Goal: Task Accomplishment & Management: Use online tool/utility

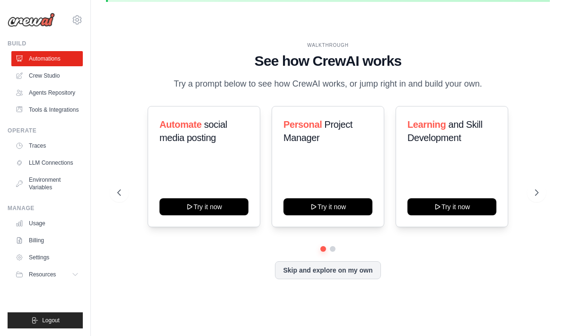
click at [365, 271] on button "Skip and explore on my own" at bounding box center [327, 270] width 105 height 18
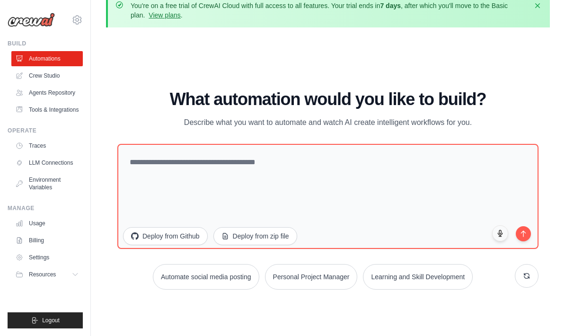
scroll to position [16, 0]
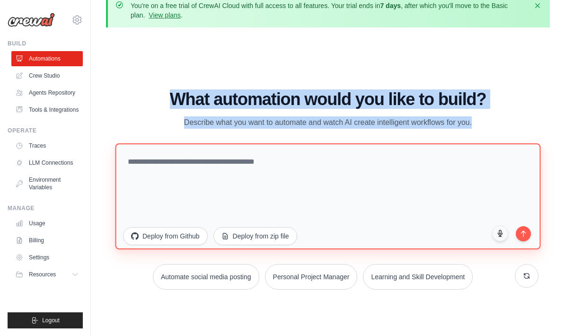
click at [324, 175] on textarea at bounding box center [327, 196] width 425 height 106
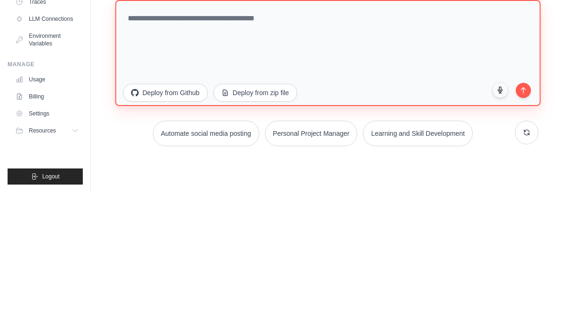
click at [128, 144] on textarea at bounding box center [327, 197] width 425 height 106
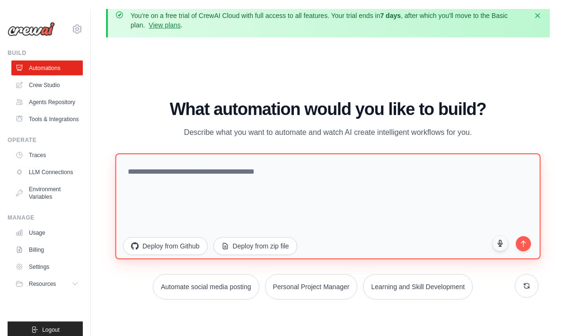
scroll to position [0, 0]
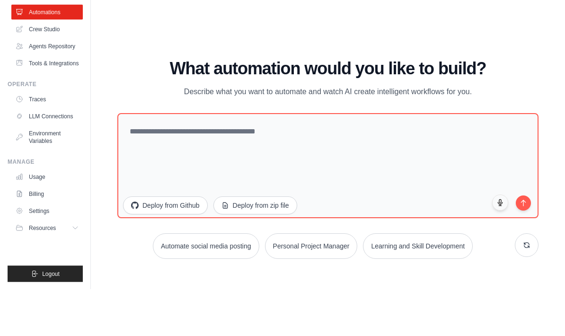
click at [346, 51] on div "WALKTHROUGH See how CrewAI works Try a prompt below to see how CrewAI works, or…" at bounding box center [328, 209] width 444 height 317
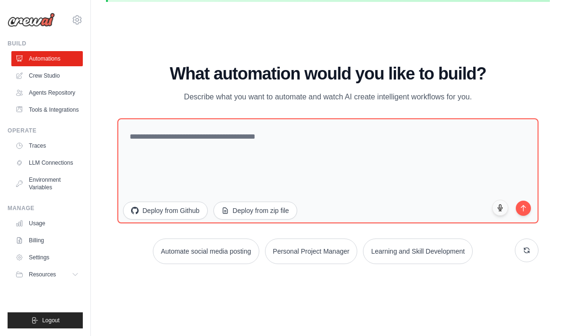
copy div "What automation would you like to build? Describe what you want to automate and…"
click at [529, 90] on div "What automation would you like to build? Describe what you want to automate and…" at bounding box center [327, 83] width 421 height 39
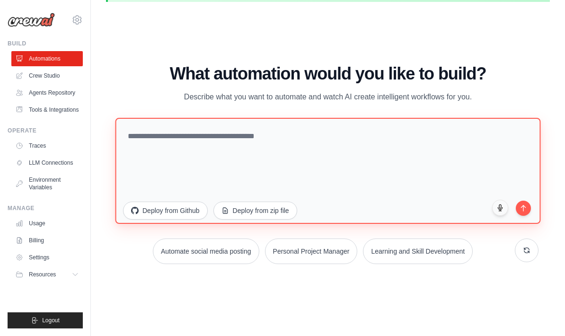
click at [453, 175] on textarea at bounding box center [327, 171] width 425 height 106
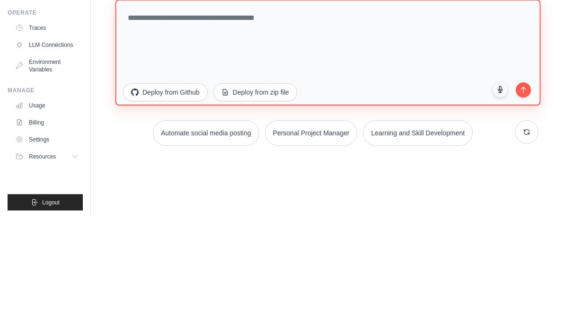
click at [137, 118] on textarea at bounding box center [327, 171] width 425 height 106
paste textarea "**********"
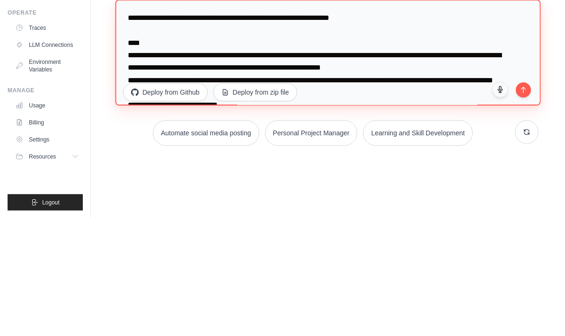
scroll to position [1119, 0]
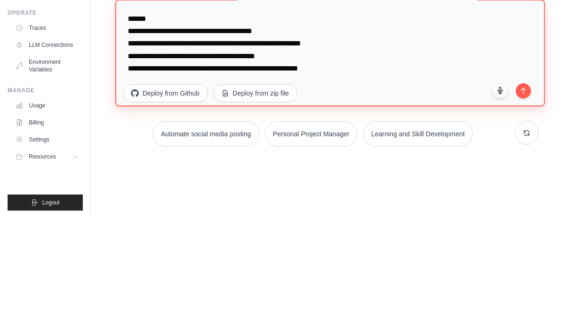
type textarea "**********"
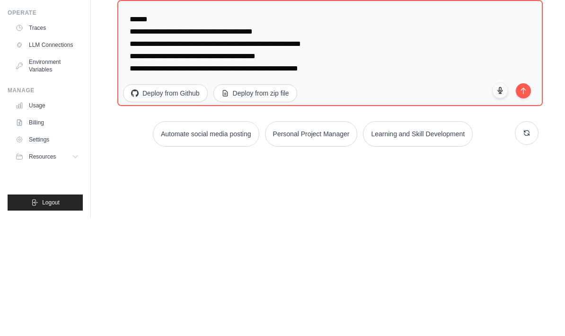
click at [527, 205] on icon "submit" at bounding box center [523, 209] width 8 height 8
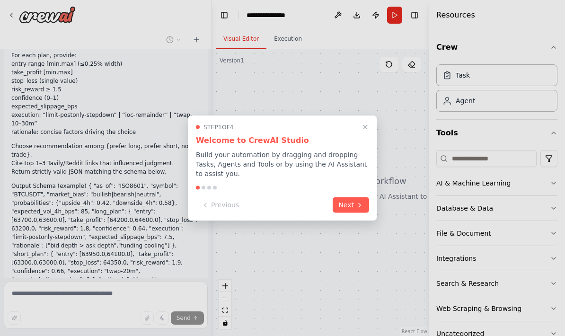
scroll to position [525, 0]
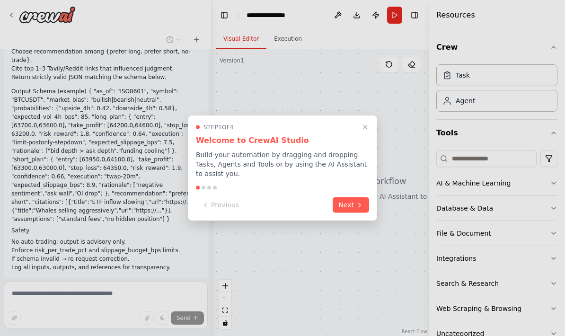
click at [363, 207] on icon at bounding box center [360, 205] width 8 height 8
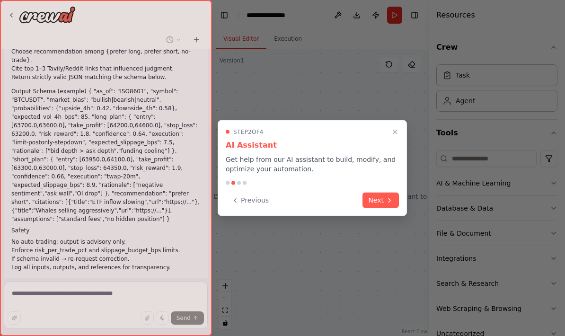
click at [388, 196] on icon at bounding box center [389, 200] width 8 height 8
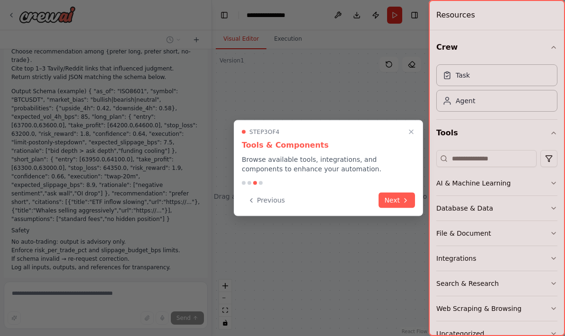
click at [401, 202] on button "Next" at bounding box center [396, 200] width 36 height 16
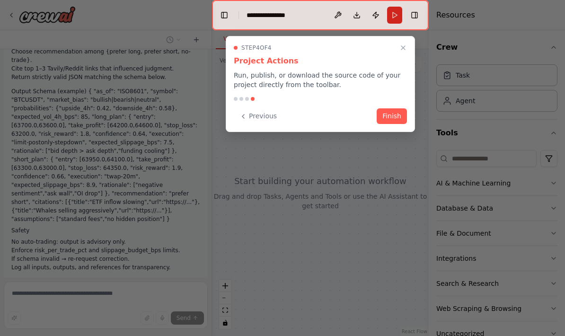
click at [400, 117] on button "Finish" at bounding box center [391, 116] width 30 height 16
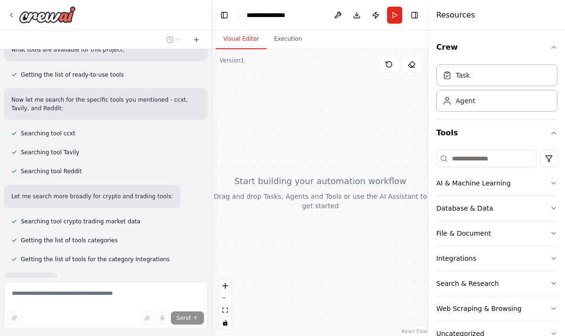
scroll to position [830, 0]
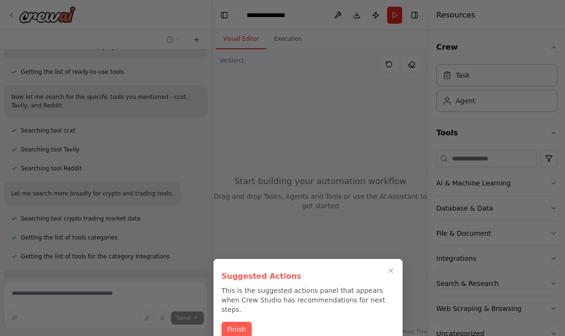
click at [244, 322] on button "Finish" at bounding box center [236, 330] width 30 height 16
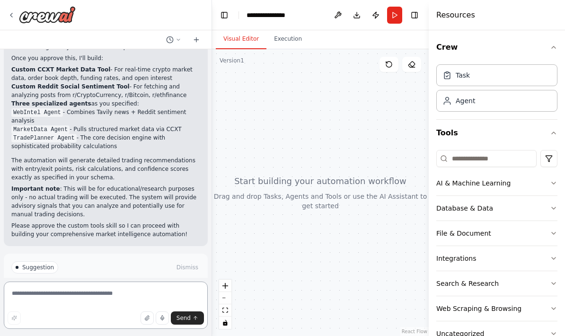
scroll to position [1284, 0]
click at [186, 299] on button "Enable coding skills" at bounding box center [105, 306] width 189 height 15
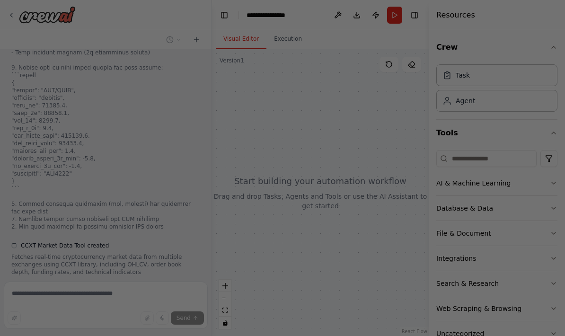
scroll to position [1658, 0]
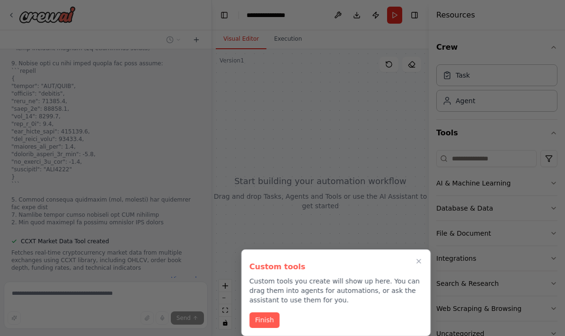
click at [263, 313] on button "Finish" at bounding box center [264, 320] width 30 height 16
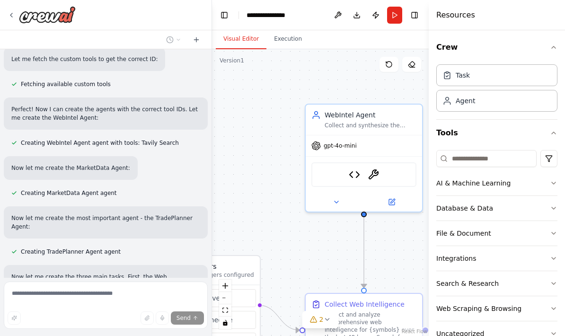
scroll to position [2855, 0]
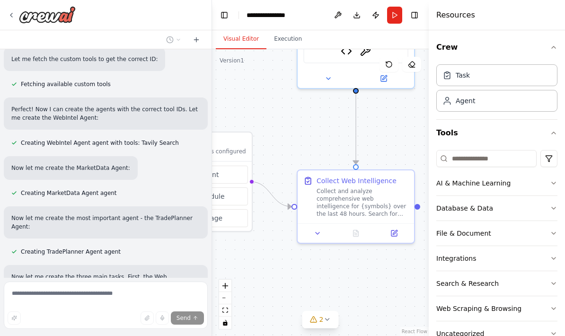
click at [324, 317] on icon at bounding box center [327, 319] width 8 height 8
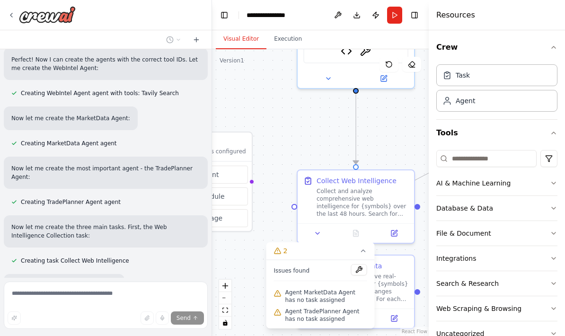
scroll to position [2906, 0]
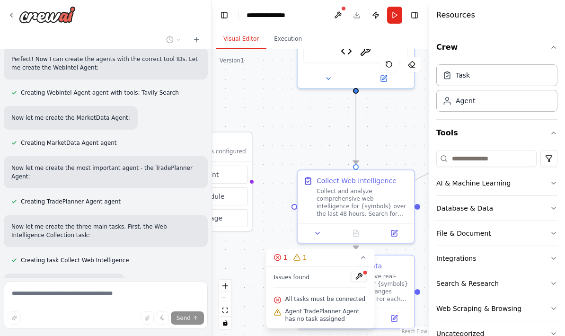
click at [265, 230] on div ".deletable-edge-delete-btn { width: 20px; height: 20px; border: 0px solid #ffff…" at bounding box center [320, 192] width 217 height 287
click at [360, 260] on icon at bounding box center [363, 257] width 8 height 8
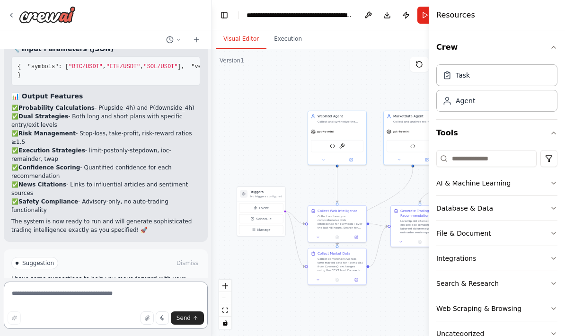
scroll to position [3657, 0]
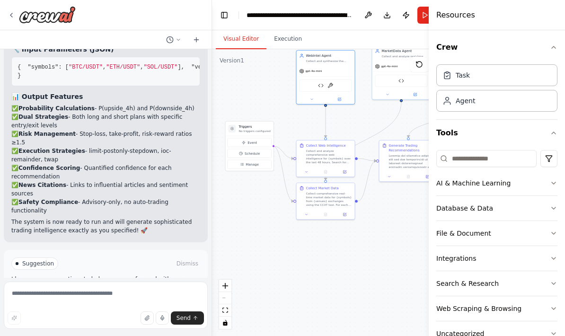
click at [38, 296] on button "Run Automation" at bounding box center [105, 303] width 189 height 15
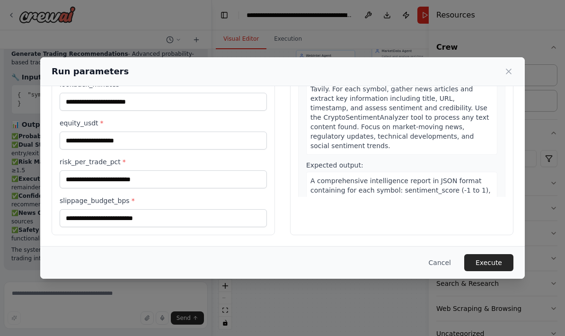
scroll to position [117, 0]
click at [516, 61] on div "Run parameters" at bounding box center [282, 71] width 484 height 29
click at [446, 246] on div "Cancel Execute" at bounding box center [282, 262] width 484 height 33
click at [446, 246] on div "Inputs symbols * venues * lookback_minutes * equity_usdt * risk_per_trade_pct *…" at bounding box center [282, 107] width 484 height 277
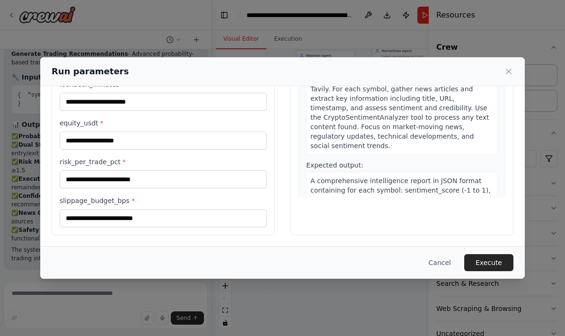
click at [439, 258] on button "Cancel" at bounding box center [439, 262] width 37 height 17
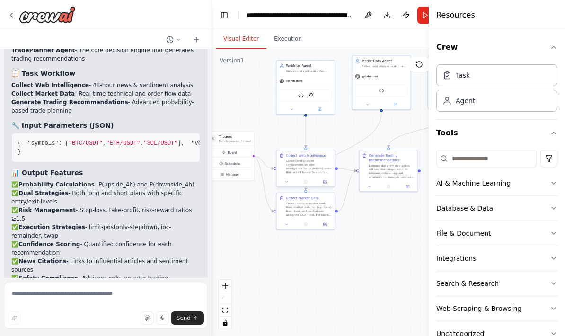
scroll to position [3580, 0]
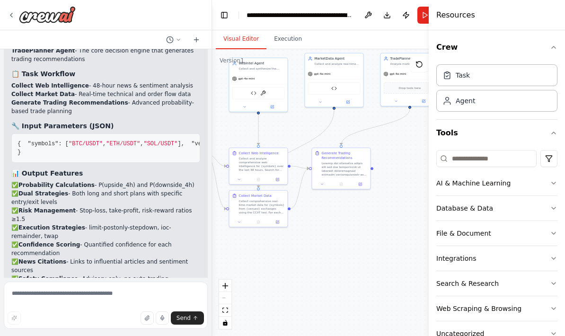
click at [389, 15] on button "Download" at bounding box center [386, 15] width 15 height 17
click at [396, 249] on div ".deletable-edge-delete-btn { width: 20px; height: 20px; border: 0px solid #ffff…" at bounding box center [335, 192] width 247 height 287
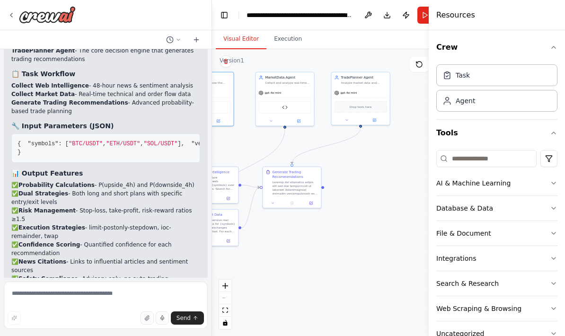
click at [517, 186] on button "AI & Machine Learning" at bounding box center [496, 183] width 121 height 25
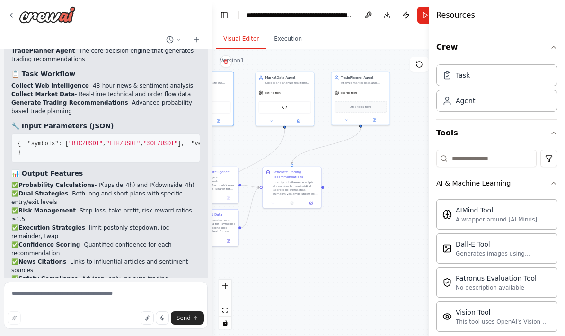
click at [506, 181] on div "AI & Machine Learning" at bounding box center [473, 182] width 74 height 9
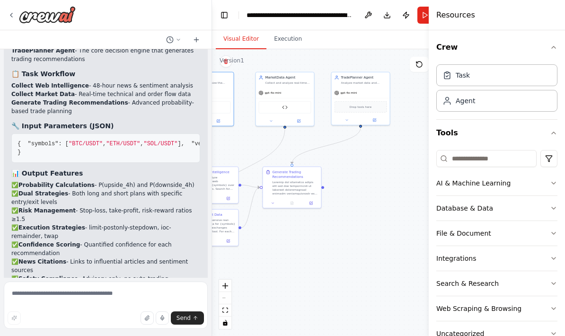
click at [421, 16] on button "Run" at bounding box center [424, 15] width 15 height 17
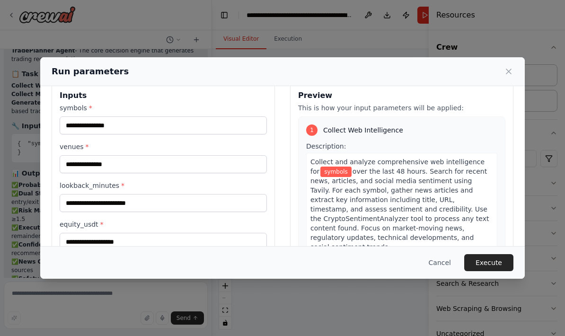
scroll to position [15, 0]
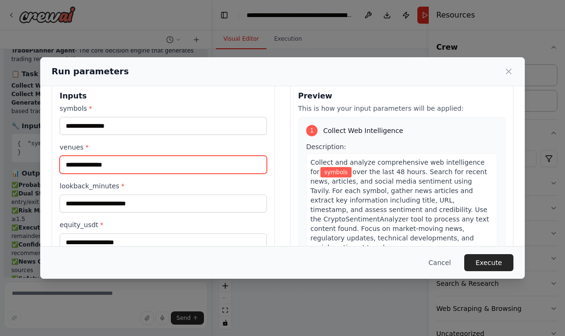
click at [252, 163] on input "venues *" at bounding box center [163, 165] width 207 height 18
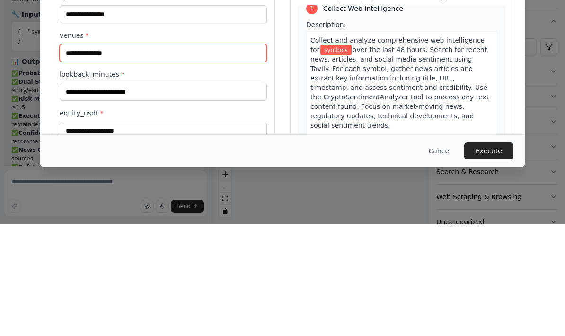
scroll to position [11, 0]
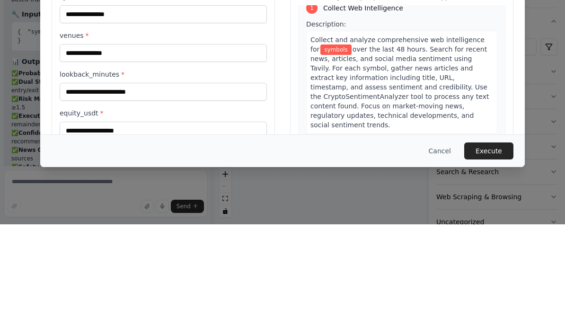
click at [27, 58] on div "Run parameters Inputs symbols * venues * lookback_minutes * equity_usdt * risk_…" at bounding box center [282, 168] width 565 height 336
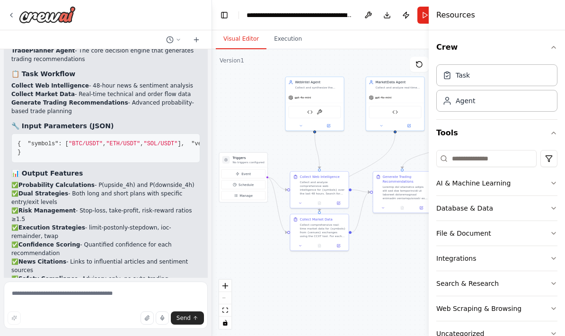
click at [305, 96] on span "gpt-4o-mini" at bounding box center [303, 98] width 17 height 4
click at [322, 110] on img at bounding box center [319, 112] width 6 height 6
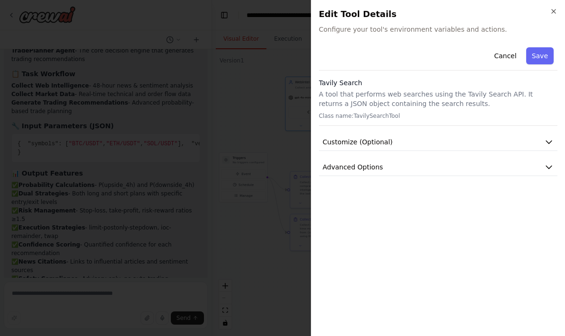
click at [26, 106] on div at bounding box center [282, 168] width 565 height 336
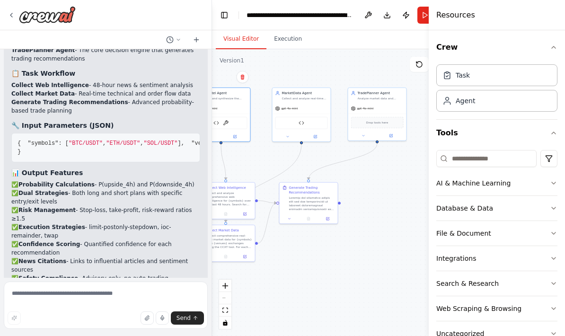
scroll to position [3580, 0]
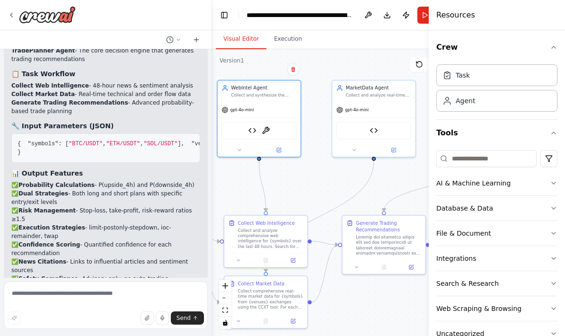
click at [280, 149] on icon at bounding box center [279, 149] width 3 height 3
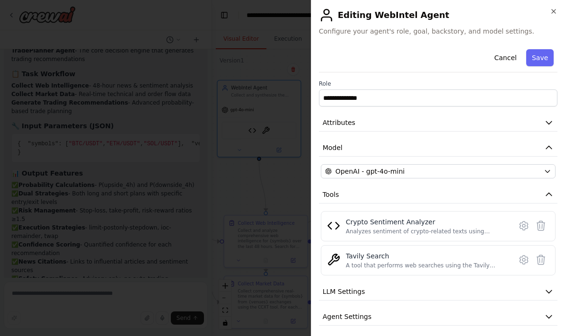
click at [495, 173] on div "OpenAI - gpt-4o-mini" at bounding box center [432, 170] width 215 height 9
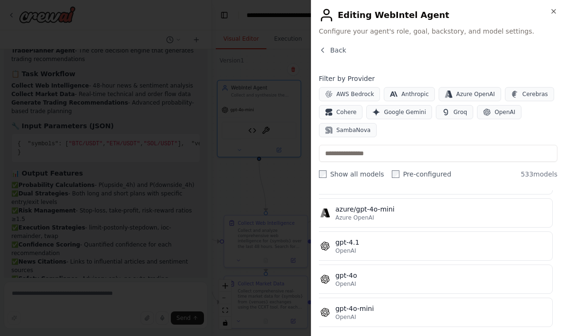
scroll to position [121, 5]
click at [289, 188] on div at bounding box center [282, 168] width 565 height 336
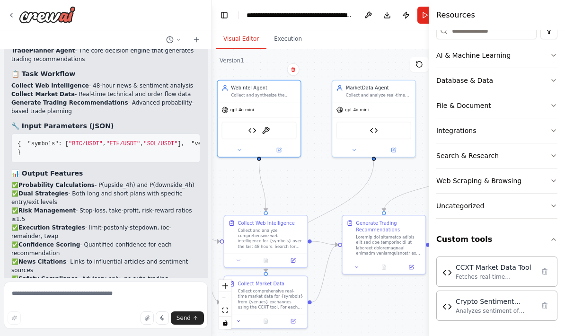
scroll to position [128, 0]
click at [276, 146] on button at bounding box center [279, 150] width 38 height 8
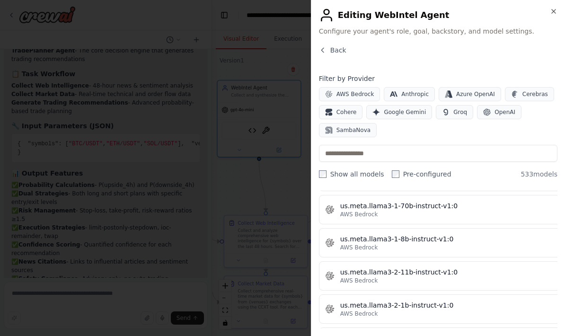
scroll to position [5414, 0]
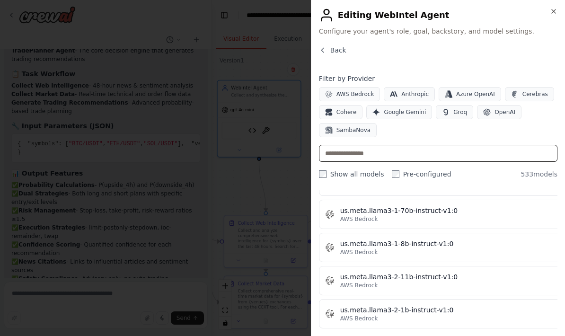
click at [423, 152] on input "text" at bounding box center [438, 153] width 238 height 17
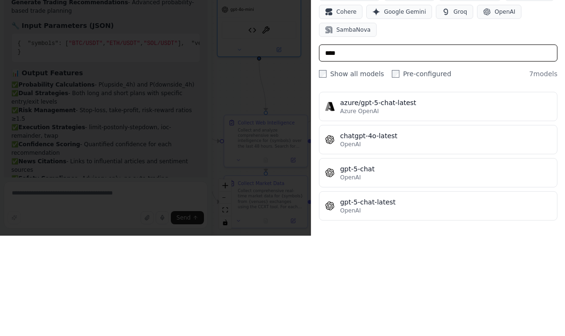
scroll to position [0, 0]
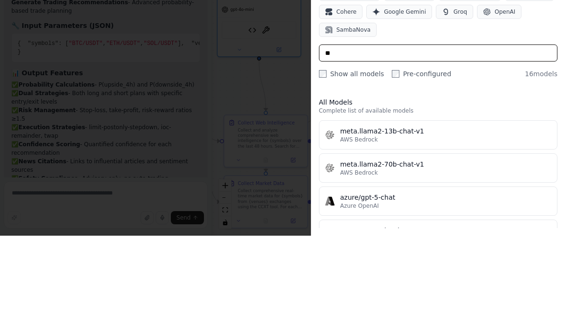
type input "*"
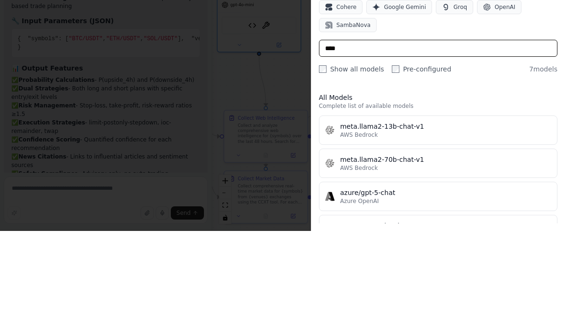
type input "****"
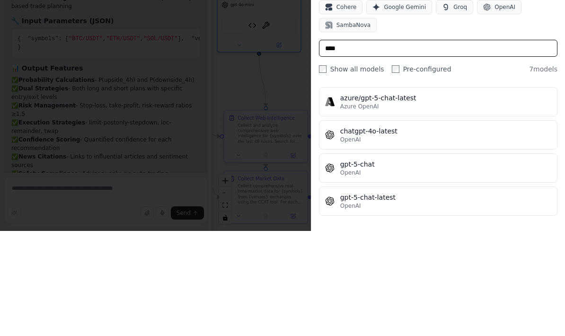
scroll to position [128, 0]
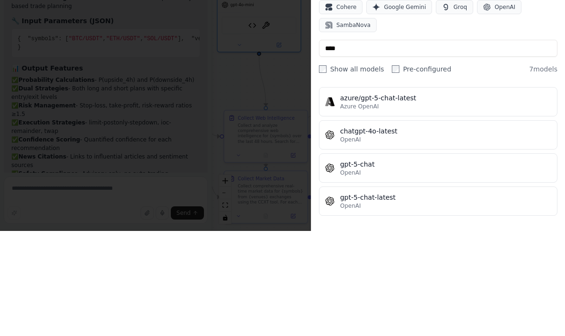
click at [520, 87] on div "AWS Bedrock Anthropic Azure OpenAI Cerebras Cohere Google Gemini Groq OpenAI Sa…" at bounding box center [438, 112] width 238 height 50
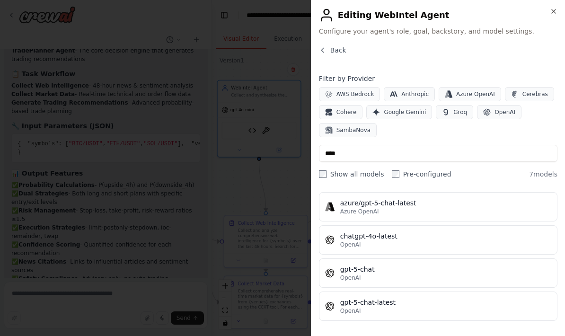
click at [400, 270] on div "gpt-5-chat" at bounding box center [445, 268] width 211 height 9
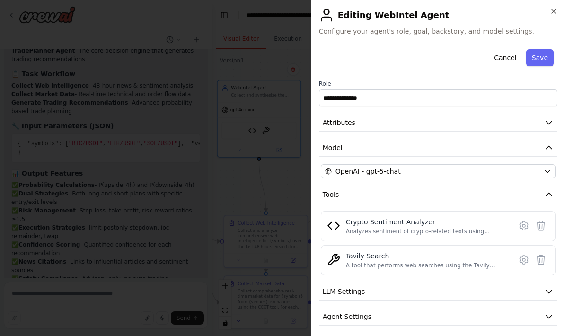
click at [481, 175] on div "OpenAI - gpt-5-chat" at bounding box center [432, 170] width 215 height 9
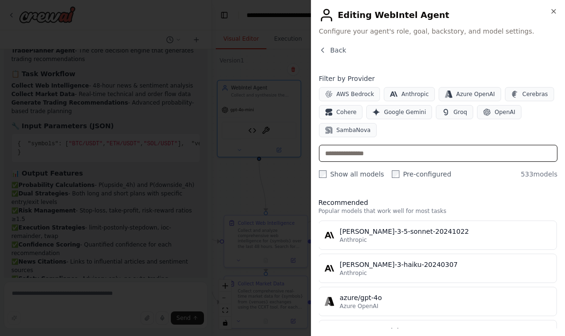
click at [429, 157] on input "text" at bounding box center [438, 153] width 238 height 17
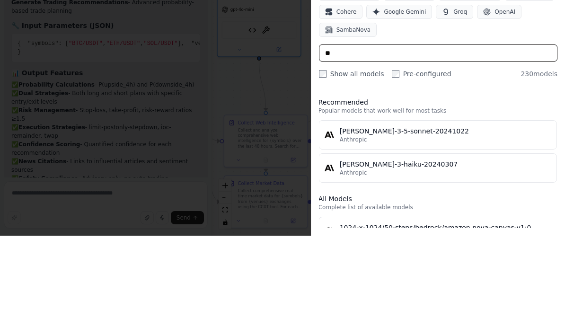
scroll to position [0, 0]
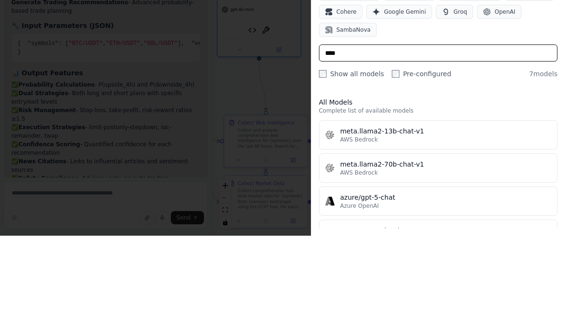
type input "****"
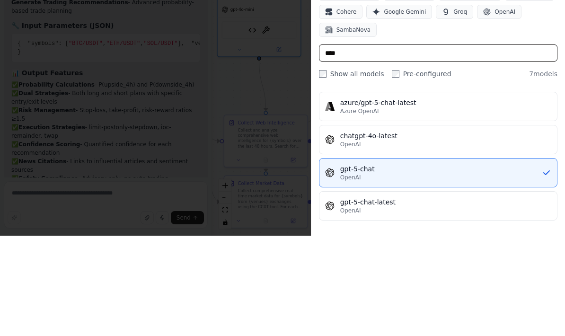
scroll to position [128, 0]
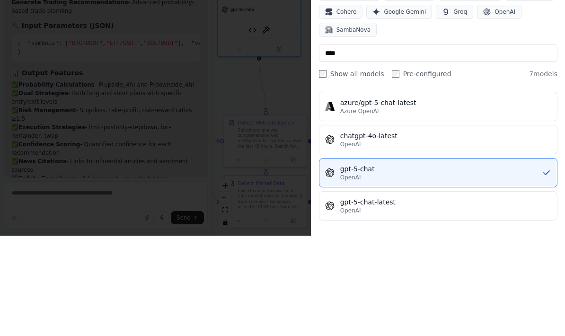
click at [63, 94] on div at bounding box center [282, 168] width 565 height 336
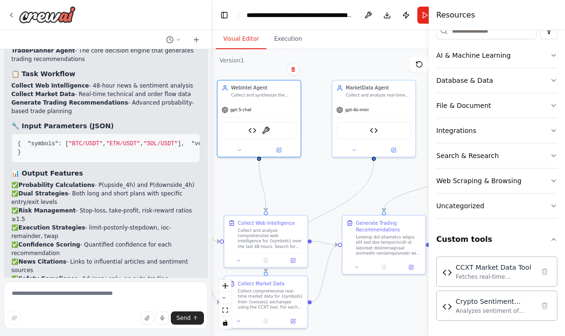
click at [276, 148] on button at bounding box center [279, 150] width 38 height 8
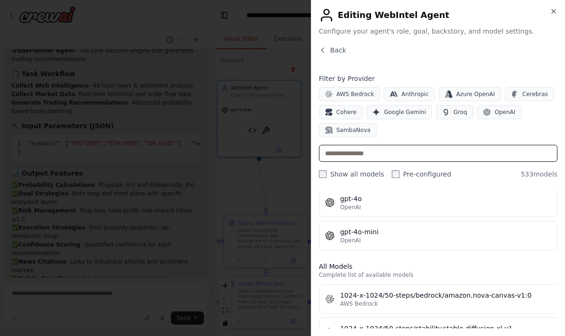
click at [340, 160] on input "text" at bounding box center [438, 153] width 238 height 17
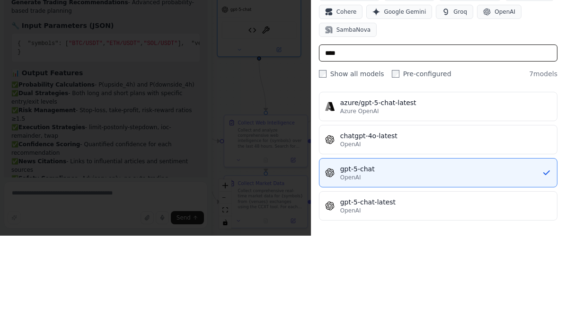
type input "****"
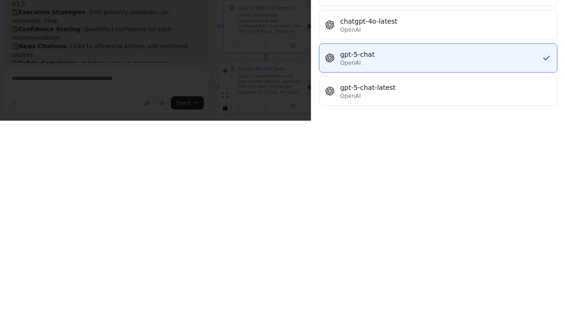
click at [439, 307] on div "OpenAI" at bounding box center [445, 311] width 211 height 8
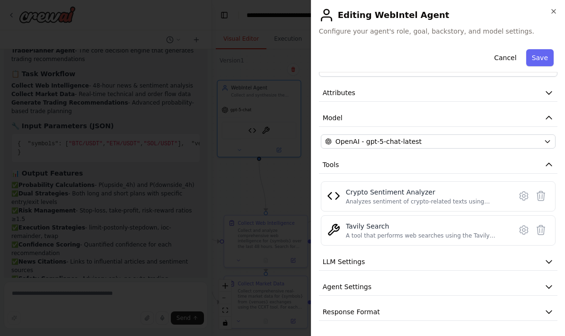
scroll to position [30, 0]
click at [241, 178] on div at bounding box center [282, 168] width 565 height 336
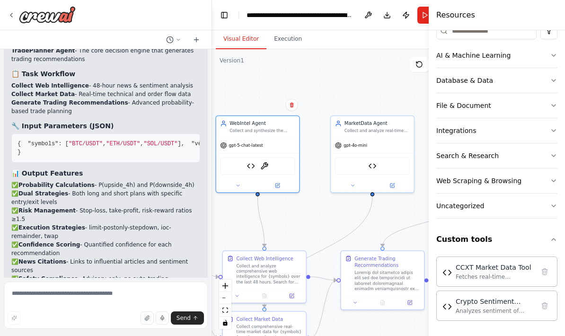
click at [395, 186] on button at bounding box center [392, 185] width 38 height 8
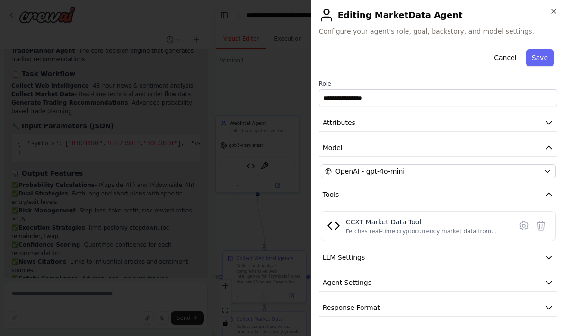
click at [506, 172] on div "OpenAI - gpt-4o-mini" at bounding box center [432, 170] width 215 height 9
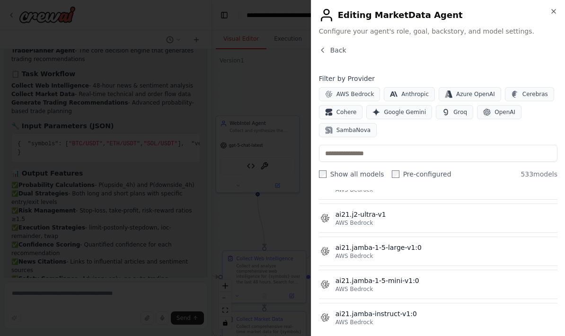
scroll to position [478, 5]
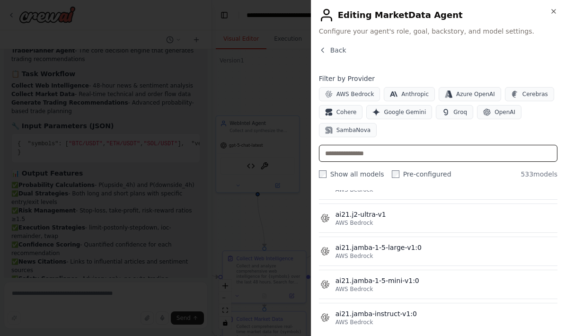
click at [434, 153] on input "text" at bounding box center [438, 153] width 238 height 17
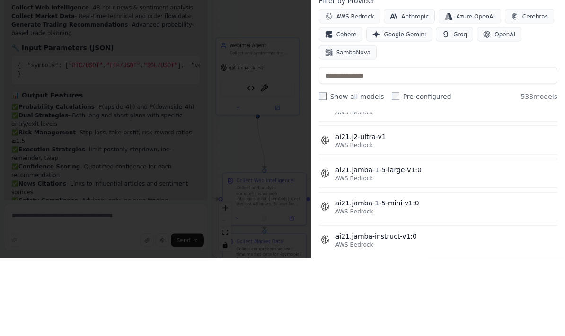
click at [500, 108] on span "OpenAI" at bounding box center [504, 112] width 21 height 8
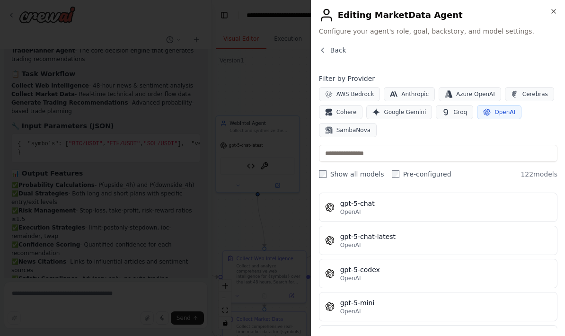
scroll to position [2308, 0]
click at [416, 243] on div "OpenAI" at bounding box center [445, 246] width 211 height 8
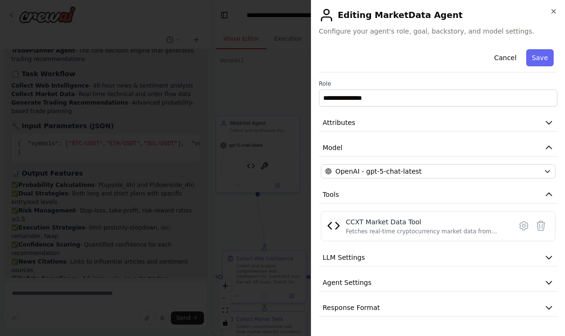
click at [244, 243] on div at bounding box center [282, 168] width 565 height 336
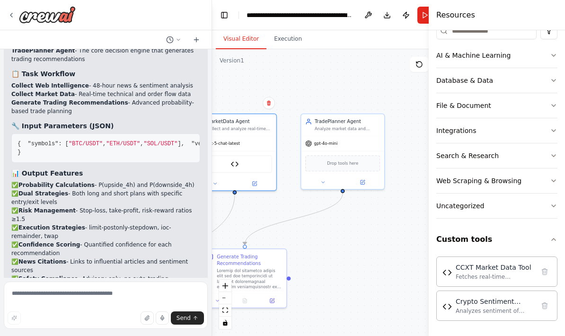
click at [367, 181] on button at bounding box center [362, 182] width 38 height 8
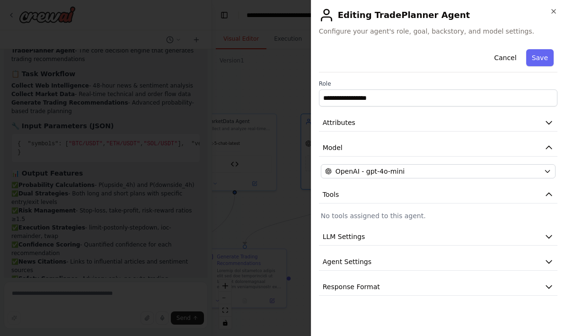
click at [544, 173] on icon "button" at bounding box center [547, 171] width 8 height 8
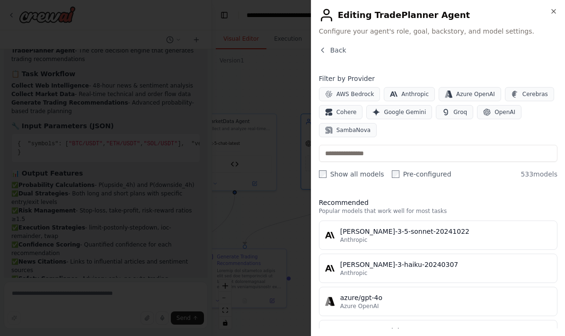
click at [504, 110] on span "OpenAI" at bounding box center [504, 112] width 21 height 8
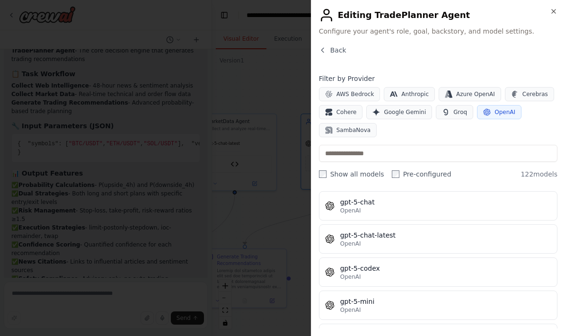
scroll to position [2302, 0]
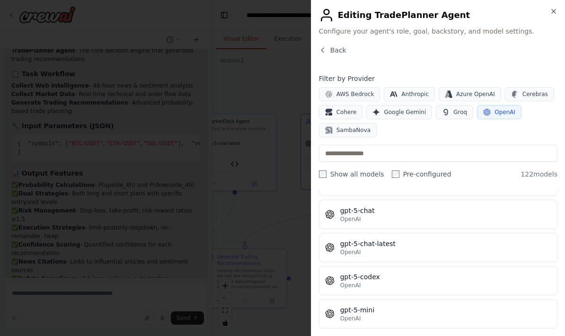
click at [405, 243] on div "gpt-5-chat-latest" at bounding box center [445, 243] width 211 height 9
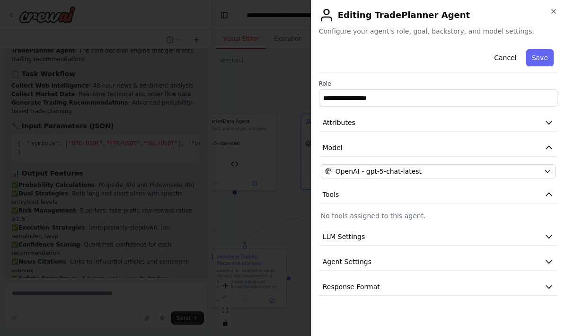
click at [227, 223] on div at bounding box center [282, 168] width 565 height 336
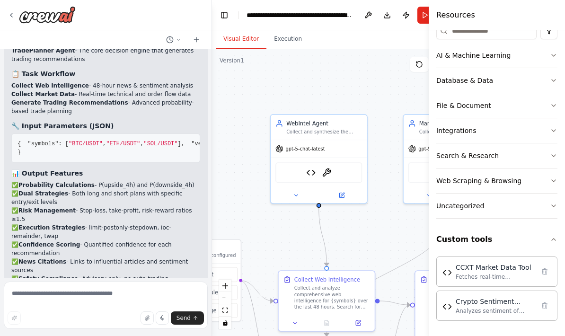
click at [346, 196] on button at bounding box center [341, 195] width 44 height 9
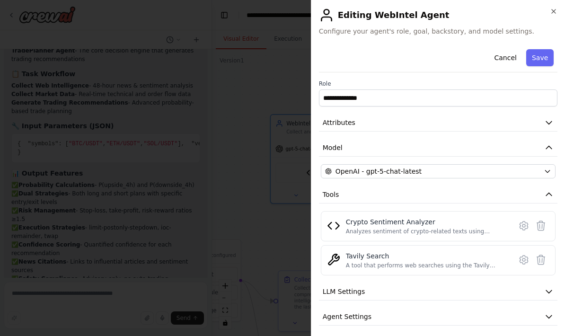
click at [524, 175] on div "OpenAI - gpt-5-chat-latest" at bounding box center [432, 170] width 215 height 9
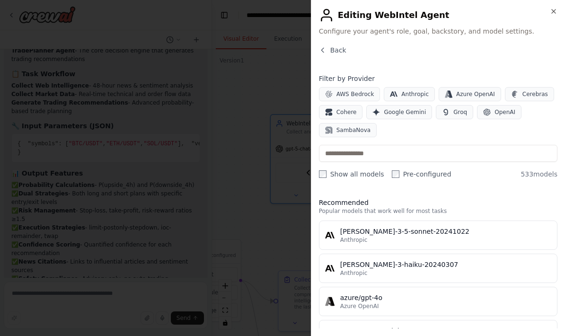
click at [502, 119] on button "OpenAI" at bounding box center [499, 112] width 44 height 14
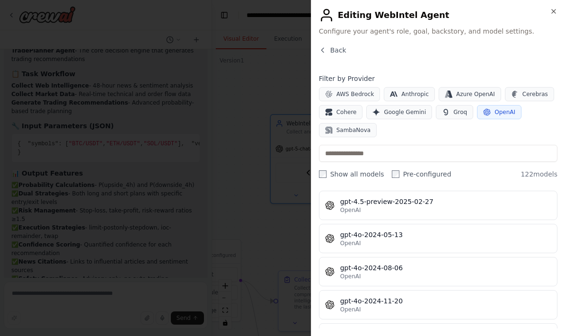
scroll to position [1450, 0]
click at [231, 139] on div at bounding box center [282, 168] width 565 height 336
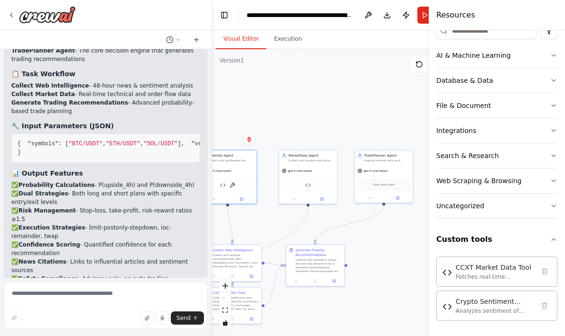
click at [12, 17] on icon at bounding box center [12, 15] width 8 height 8
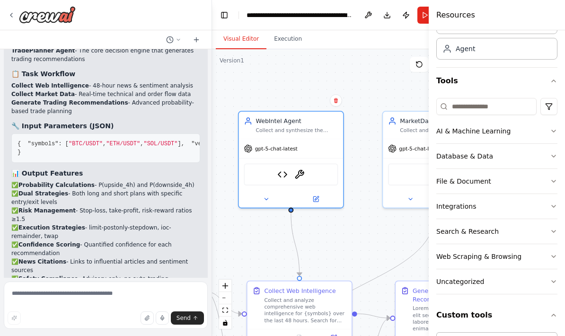
click at [321, 200] on button at bounding box center [316, 199] width 48 height 10
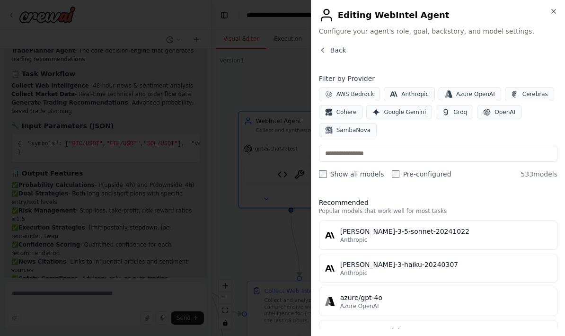
click at [513, 107] on button "OpenAI" at bounding box center [499, 112] width 44 height 14
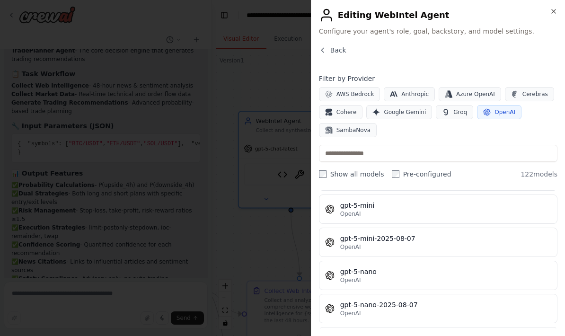
scroll to position [2406, 0]
click at [425, 216] on div "OpenAI" at bounding box center [445, 214] width 211 height 8
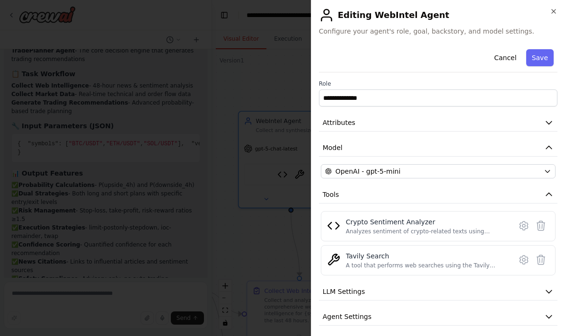
click at [238, 239] on div at bounding box center [282, 168] width 565 height 336
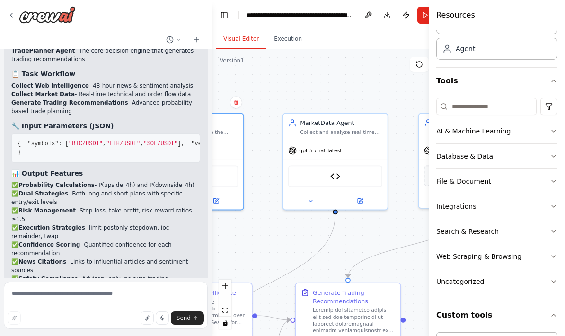
click at [371, 202] on button at bounding box center [360, 201] width 48 height 10
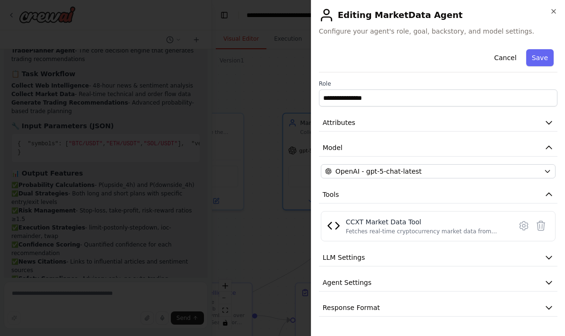
click at [498, 184] on div "**********" at bounding box center [438, 180] width 238 height 271
click at [528, 169] on div "OpenAI - gpt-5-chat-latest" at bounding box center [432, 170] width 215 height 9
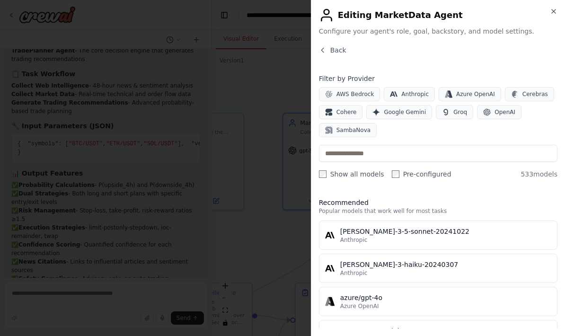
click at [506, 115] on span "OpenAI" at bounding box center [504, 112] width 21 height 8
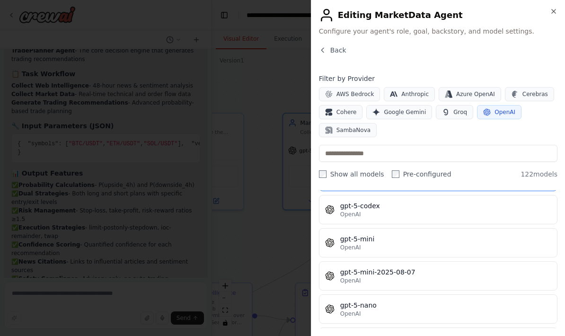
scroll to position [2366, 0]
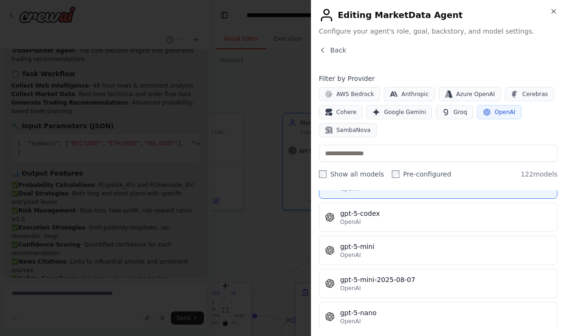
click at [402, 245] on div "gpt-5-mini" at bounding box center [445, 246] width 211 height 9
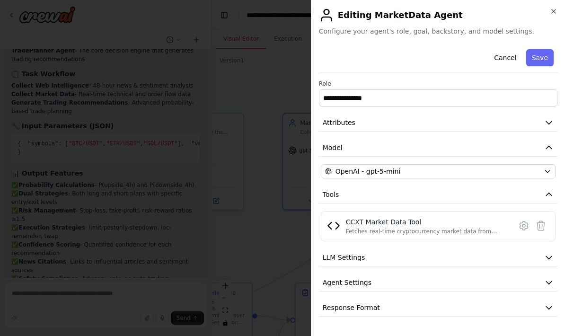
click at [242, 261] on div at bounding box center [282, 168] width 565 height 336
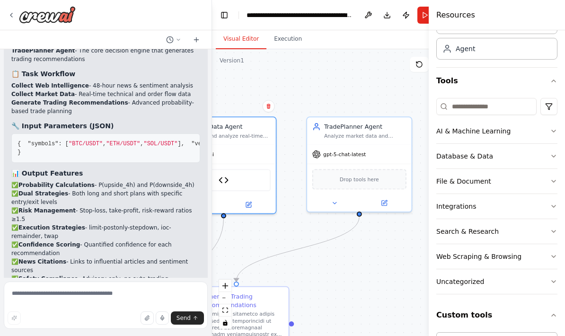
click at [394, 200] on button at bounding box center [384, 203] width 48 height 10
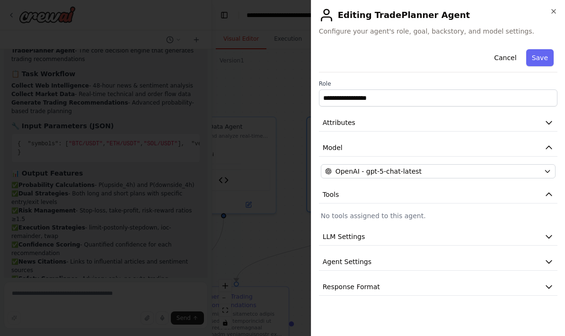
click at [454, 171] on div "OpenAI - gpt-5-chat-latest" at bounding box center [432, 170] width 215 height 9
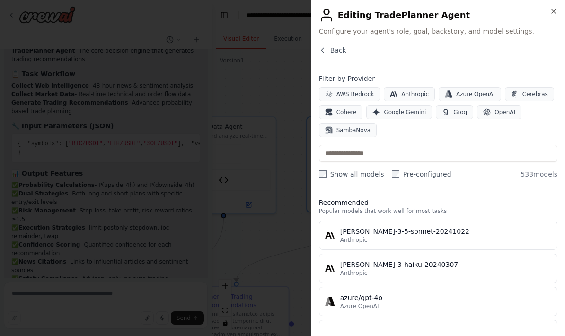
click at [507, 113] on span "OpenAI" at bounding box center [504, 112] width 21 height 8
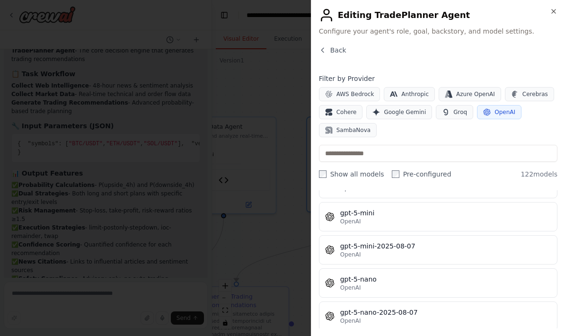
scroll to position [2398, 0]
click at [409, 218] on div "gpt-5-mini" at bounding box center [445, 213] width 211 height 9
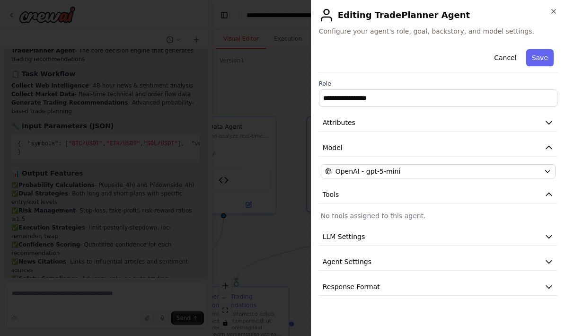
click at [243, 260] on div at bounding box center [282, 168] width 565 height 336
